Goal: Task Accomplishment & Management: Manage account settings

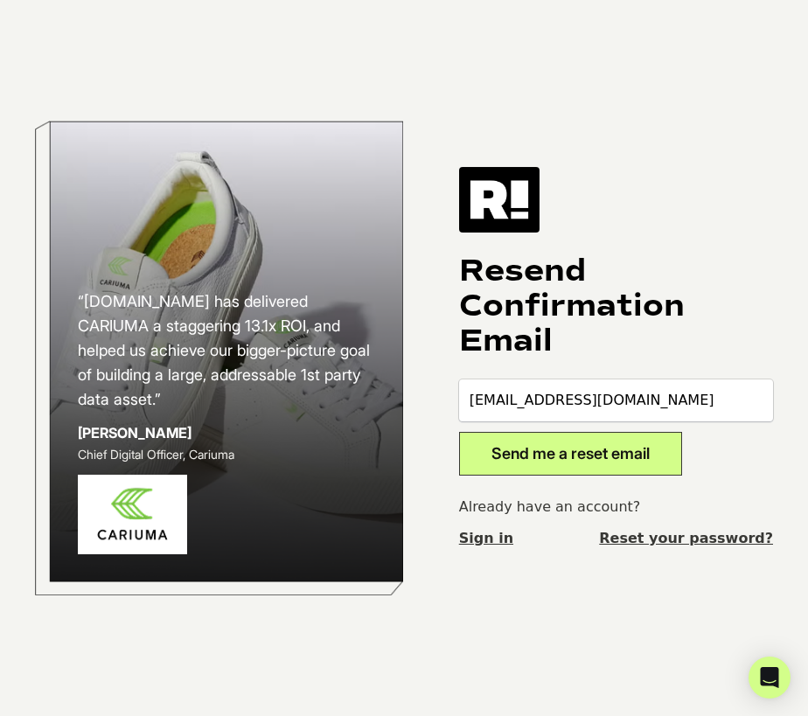
click at [518, 467] on button "Send me a reset email" at bounding box center [570, 454] width 223 height 44
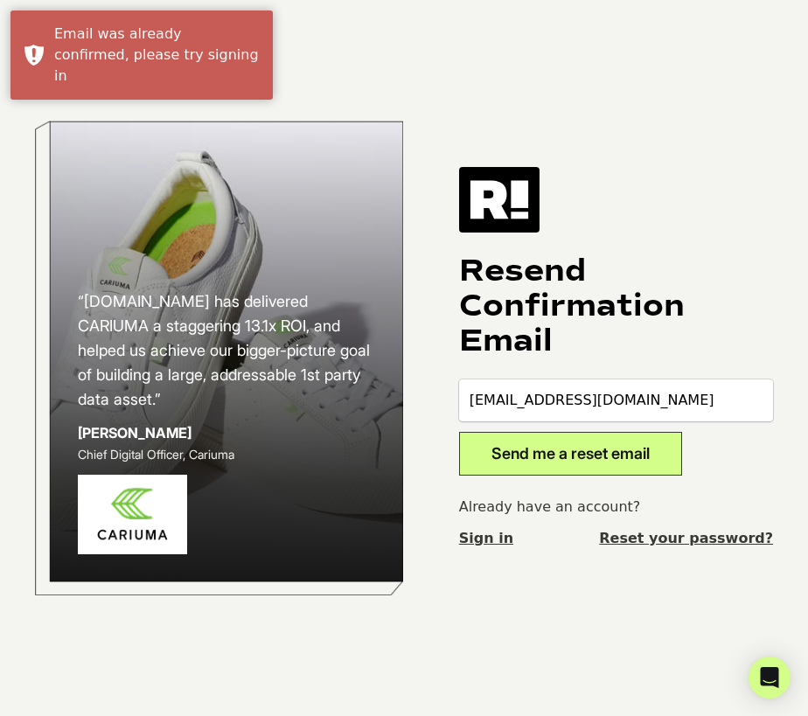
click at [475, 546] on link "Sign in" at bounding box center [486, 538] width 54 height 21
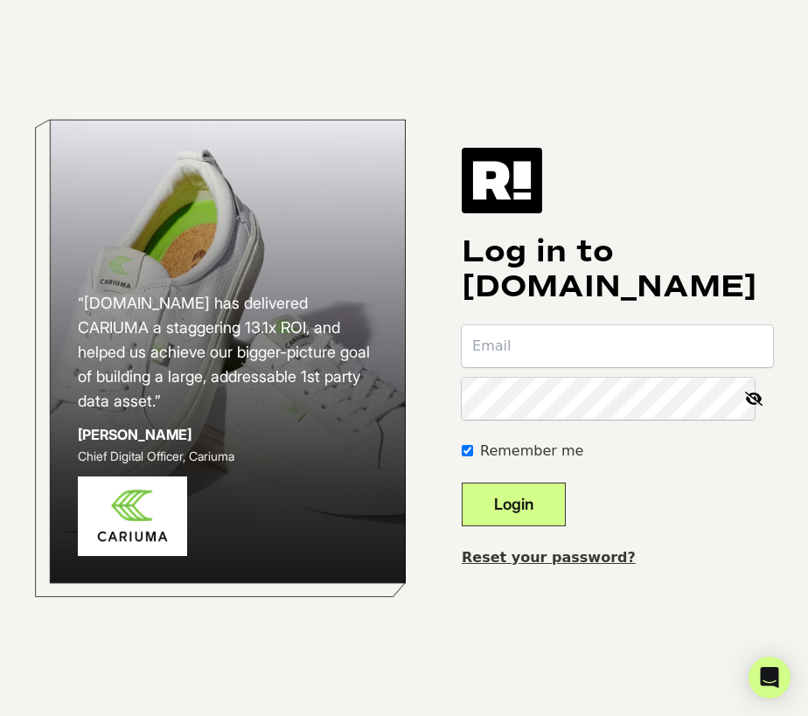
click at [590, 361] on input "email" at bounding box center [617, 346] width 311 height 42
type input "thughes@maxwoodfurniture.com"
click at [560, 551] on link "Reset your password?" at bounding box center [549, 557] width 174 height 17
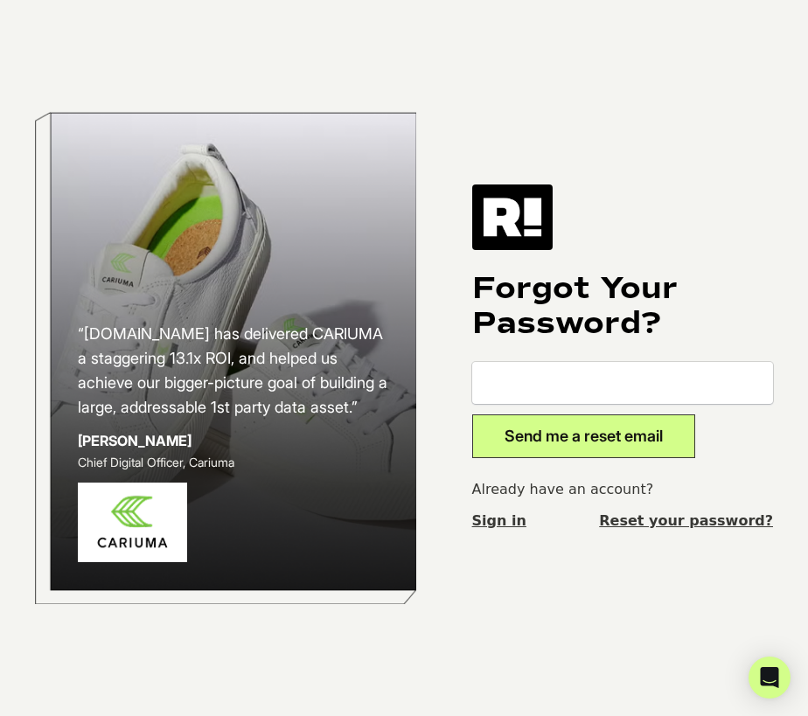
click at [604, 390] on input "email" at bounding box center [622, 383] width 301 height 42
type input "[EMAIL_ADDRESS][DOMAIN_NAME]"
click at [635, 430] on button "Send me a reset email" at bounding box center [583, 436] width 223 height 44
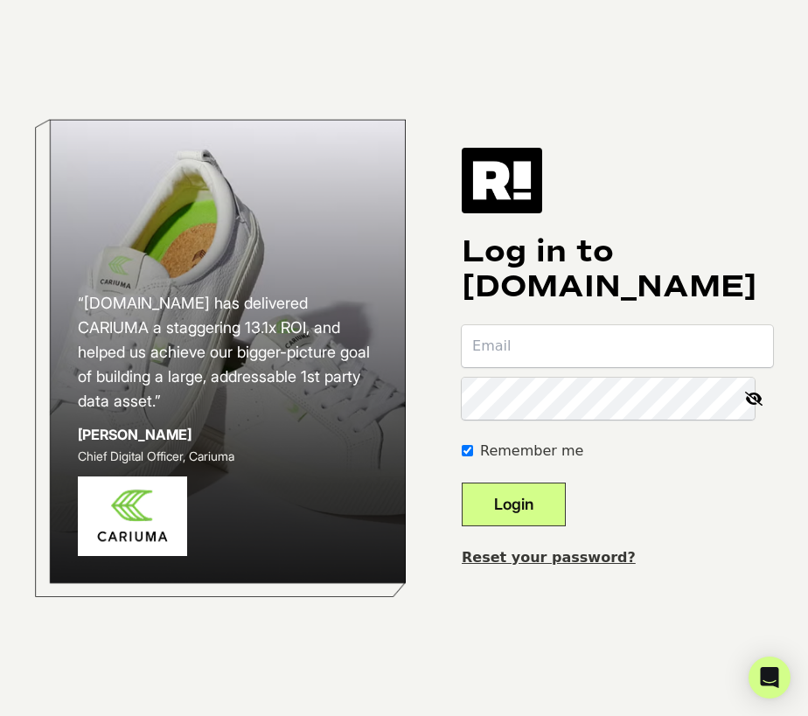
type input "t"
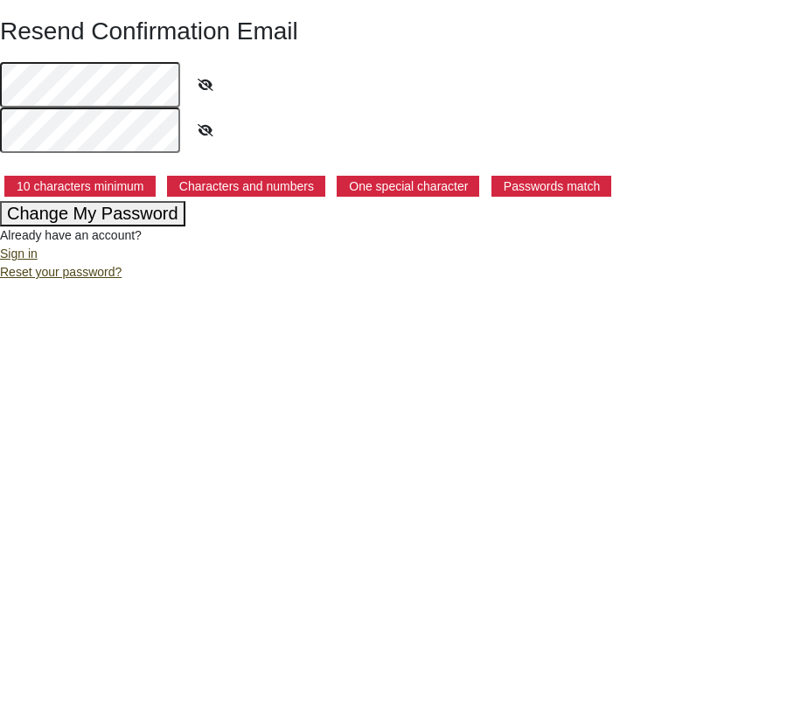
click at [201, 82] on icon at bounding box center [206, 85] width 44 height 40
drag, startPoint x: 201, startPoint y: 82, endPoint x: 191, endPoint y: 82, distance: 9.6
click at [199, 82] on icon at bounding box center [205, 85] width 42 height 40
click at [156, 219] on button "Change My Password" at bounding box center [92, 213] width 185 height 25
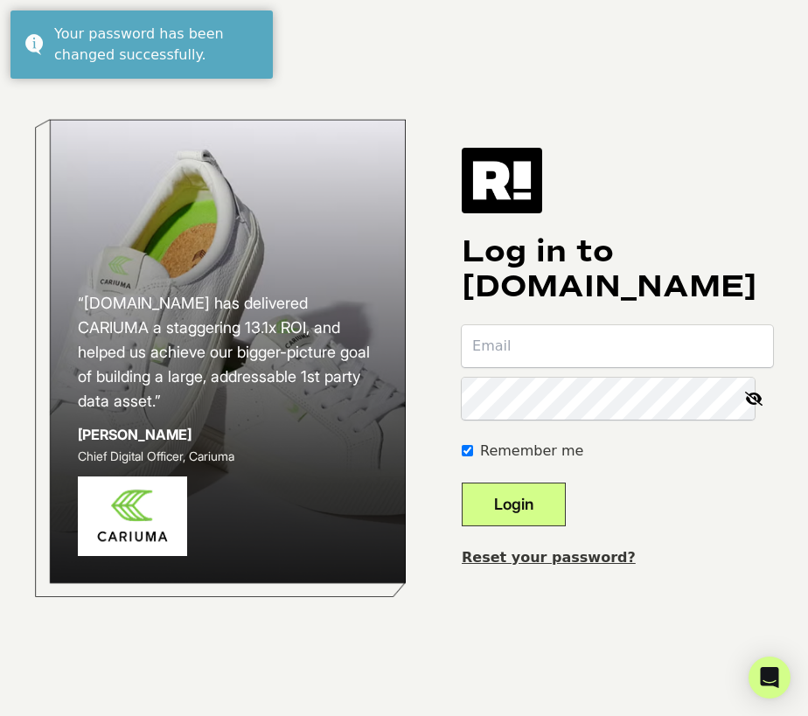
click at [602, 339] on input "email" at bounding box center [617, 346] width 311 height 42
type input "thughes@maxwoodfurniture.com"
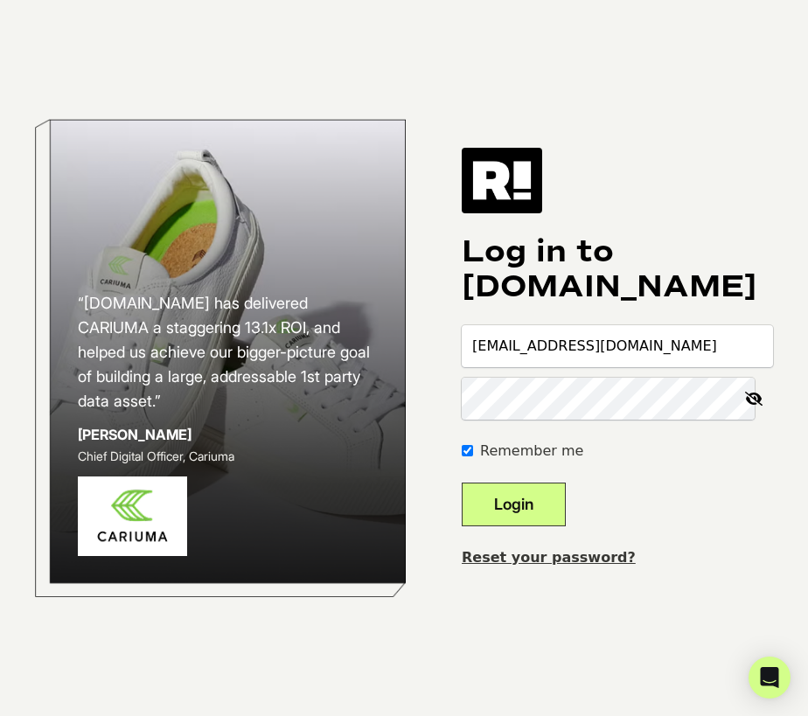
click at [462, 482] on button "Login" at bounding box center [514, 504] width 104 height 44
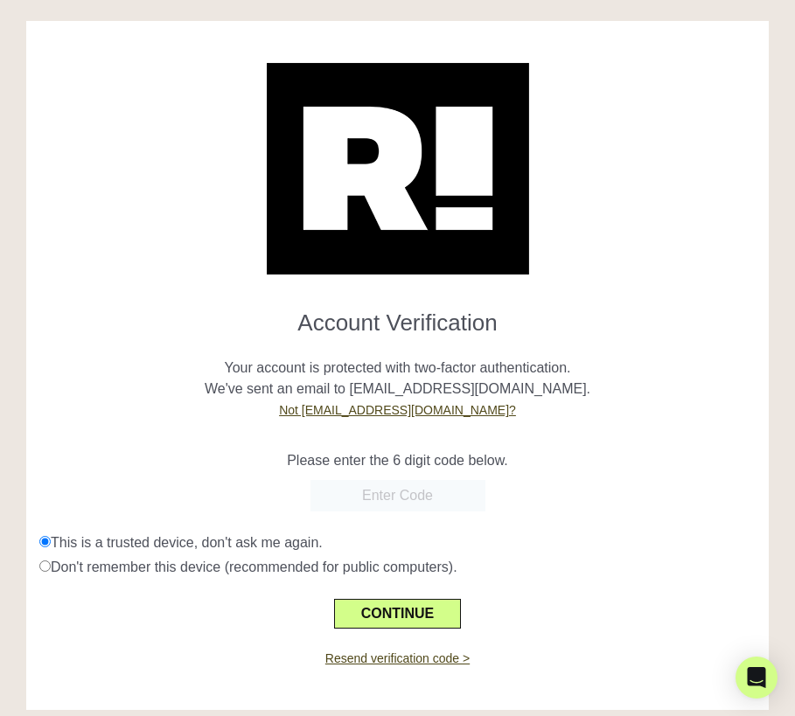
click at [473, 481] on input "text" at bounding box center [397, 495] width 175 height 31
click at [378, 493] on input "text" at bounding box center [397, 495] width 175 height 31
paste input "995951"
type input "995951"
click at [420, 616] on button "CONTINUE" at bounding box center [397, 614] width 127 height 30
